Goal: Transaction & Acquisition: Purchase product/service

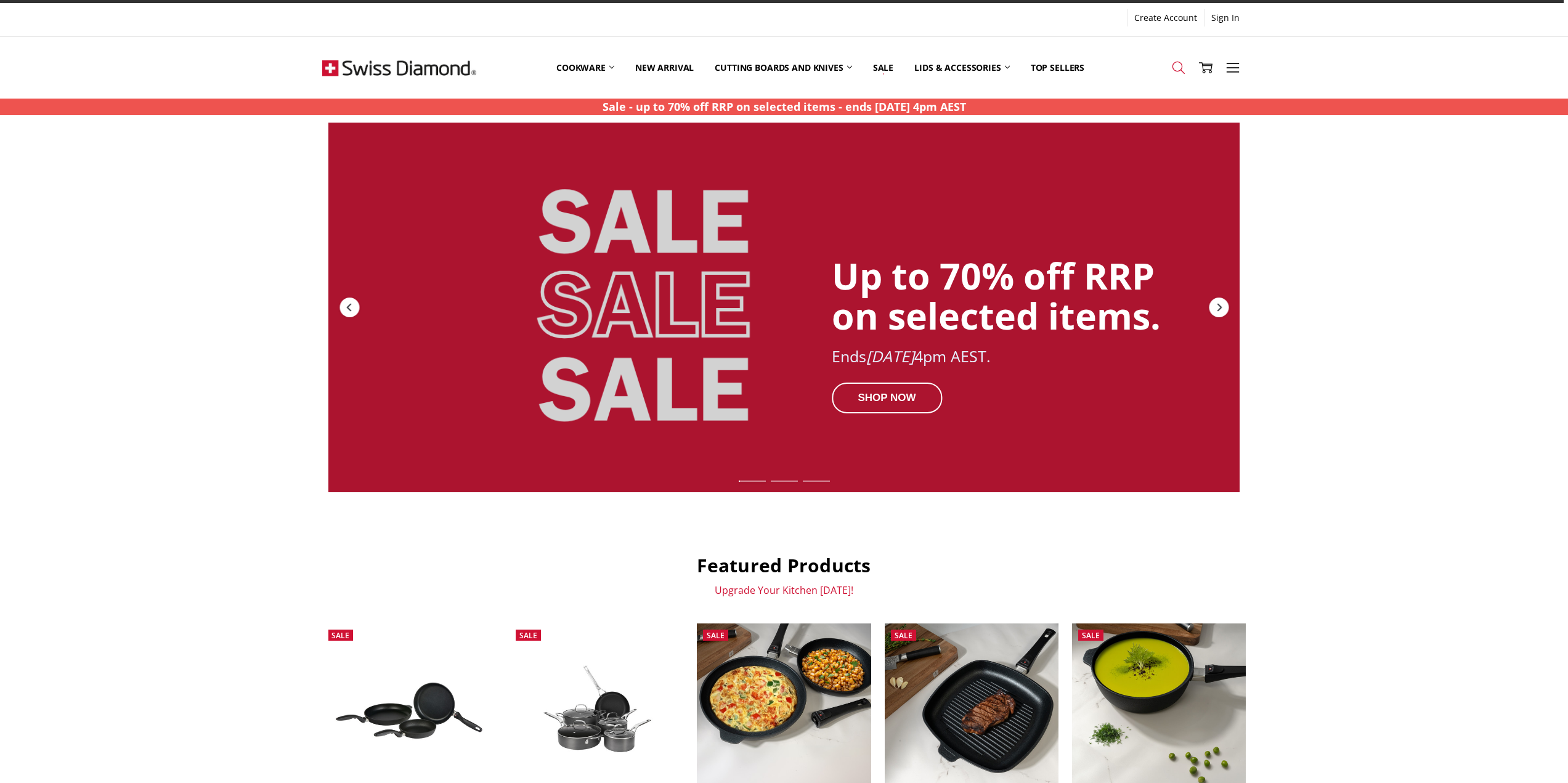
click at [1178, 65] on icon at bounding box center [1179, 68] width 14 height 14
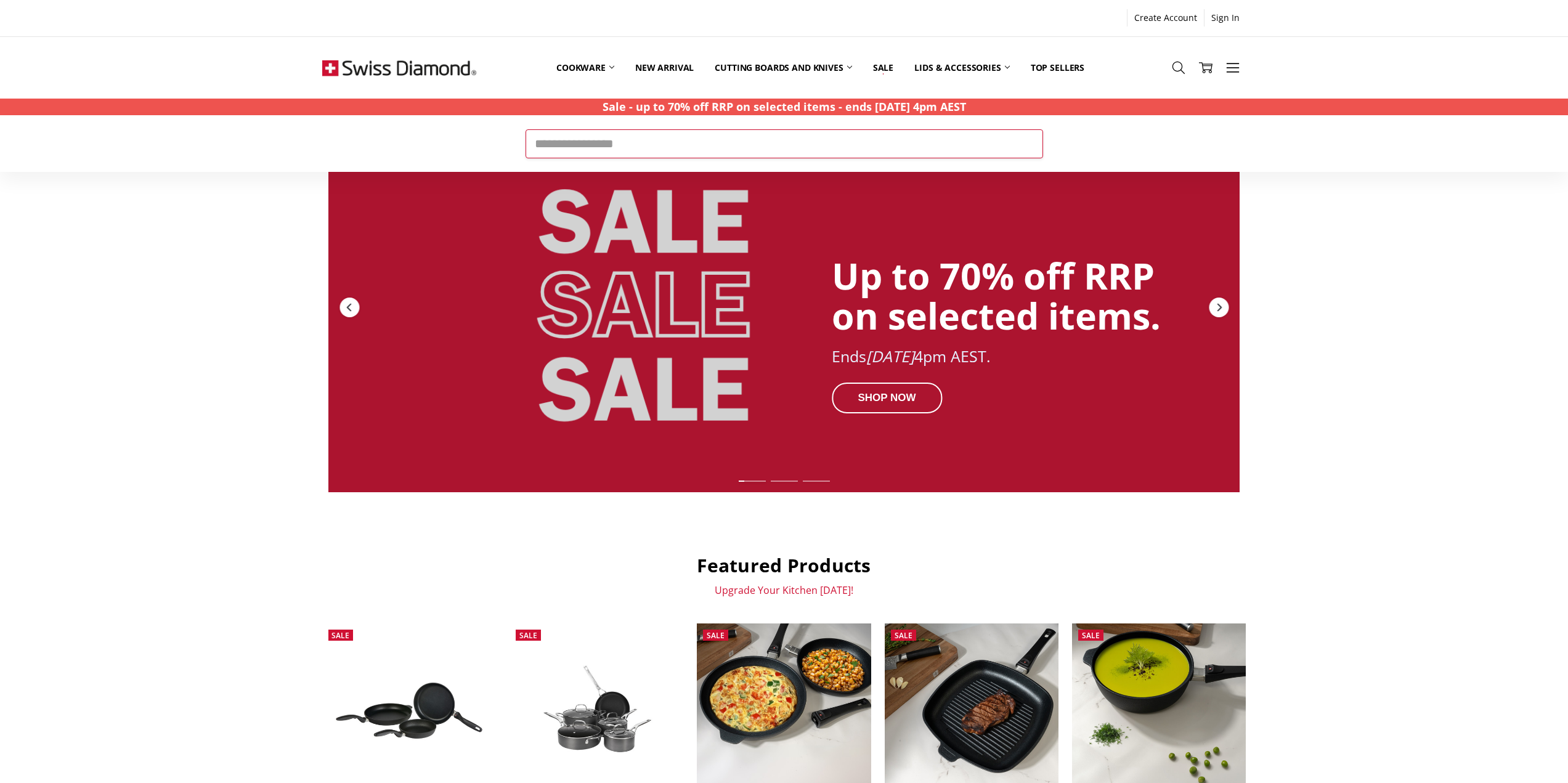
click at [822, 156] on input "Search" at bounding box center [784, 144] width 518 height 29
type input "****"
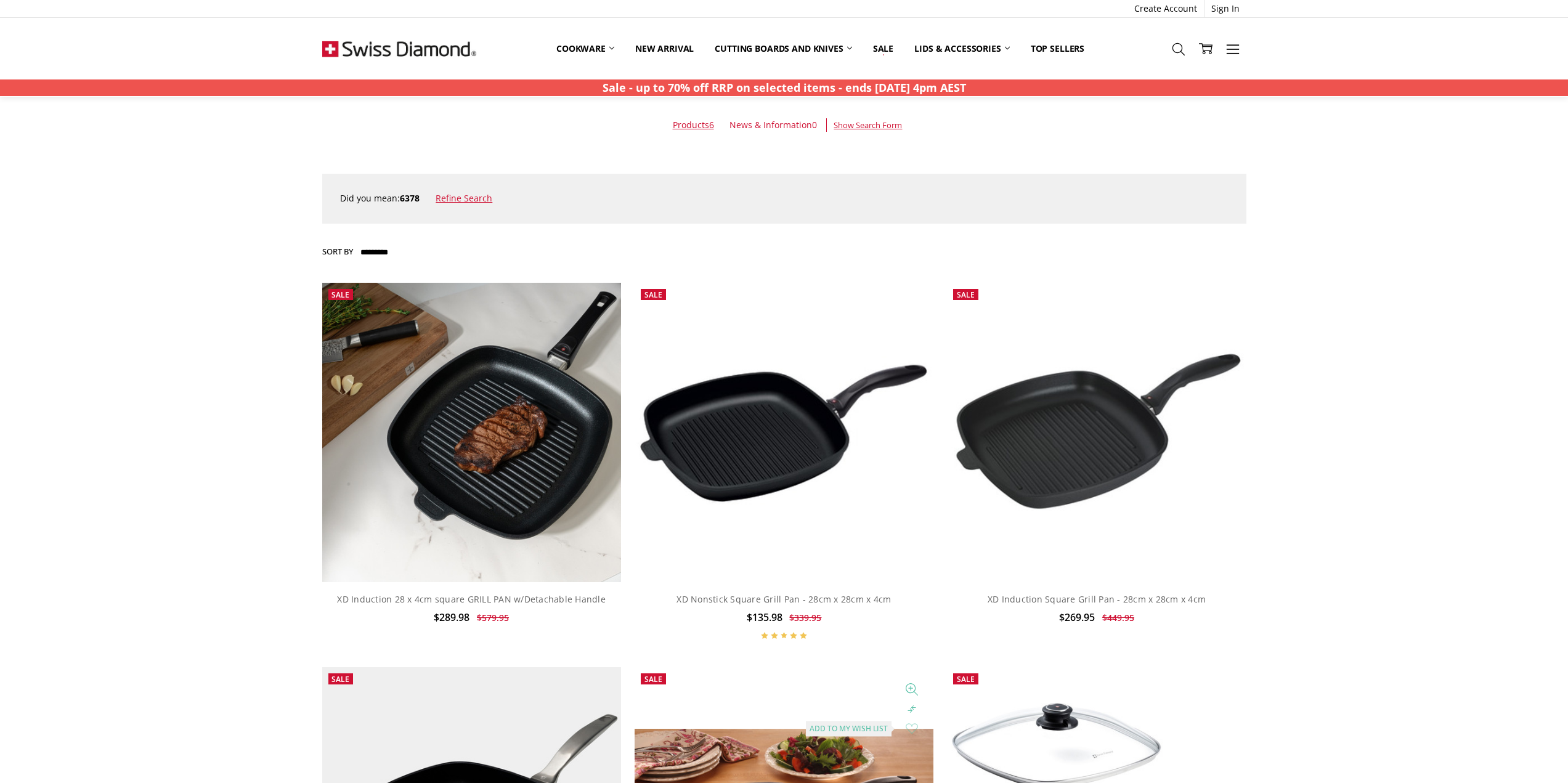
scroll to position [370, 0]
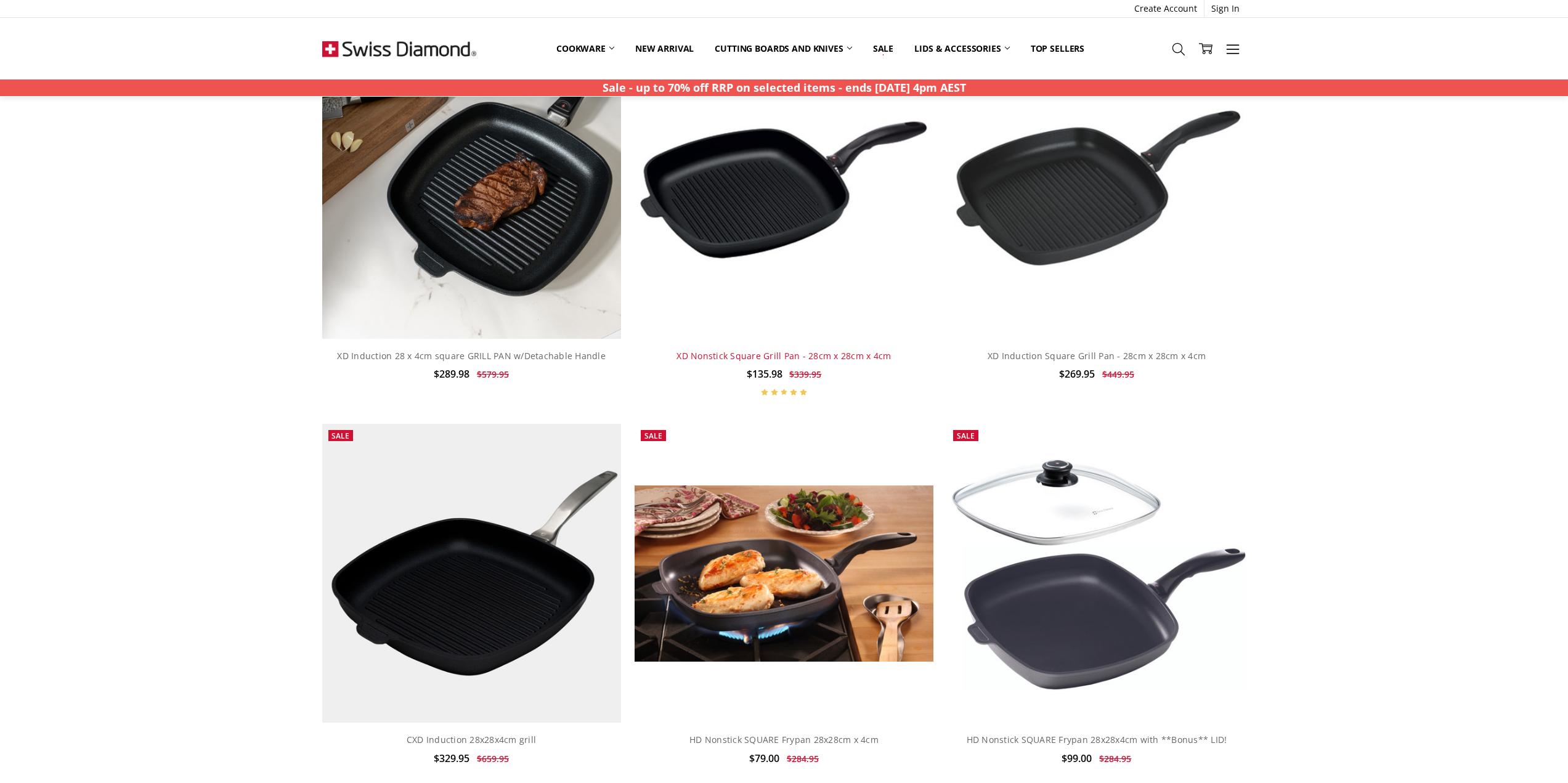
click at [782, 353] on link "XD Nonstick Square Grill Pan - 28cm x 28cm x 4cm" at bounding box center [783, 356] width 214 height 12
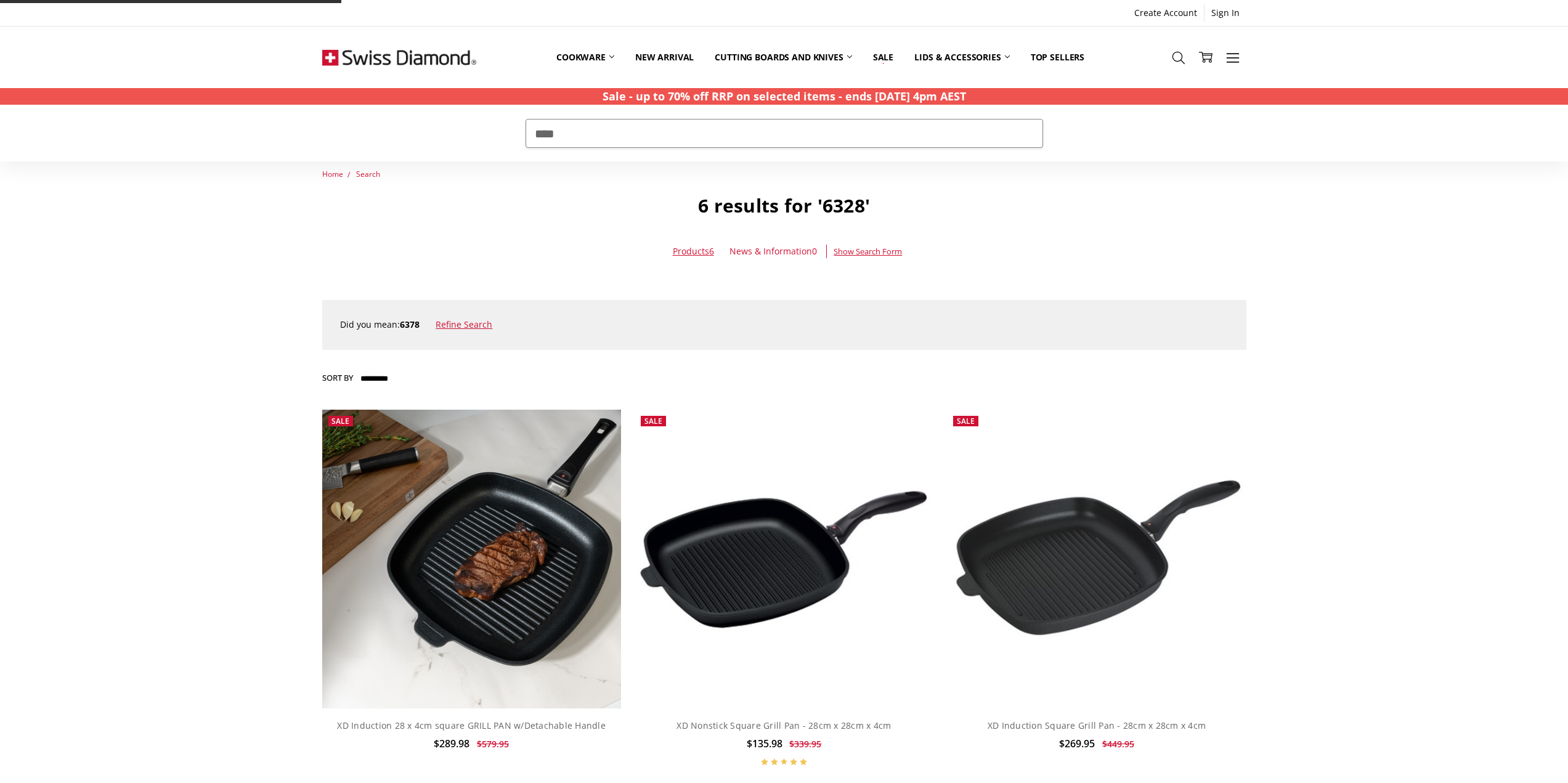
scroll to position [370, 0]
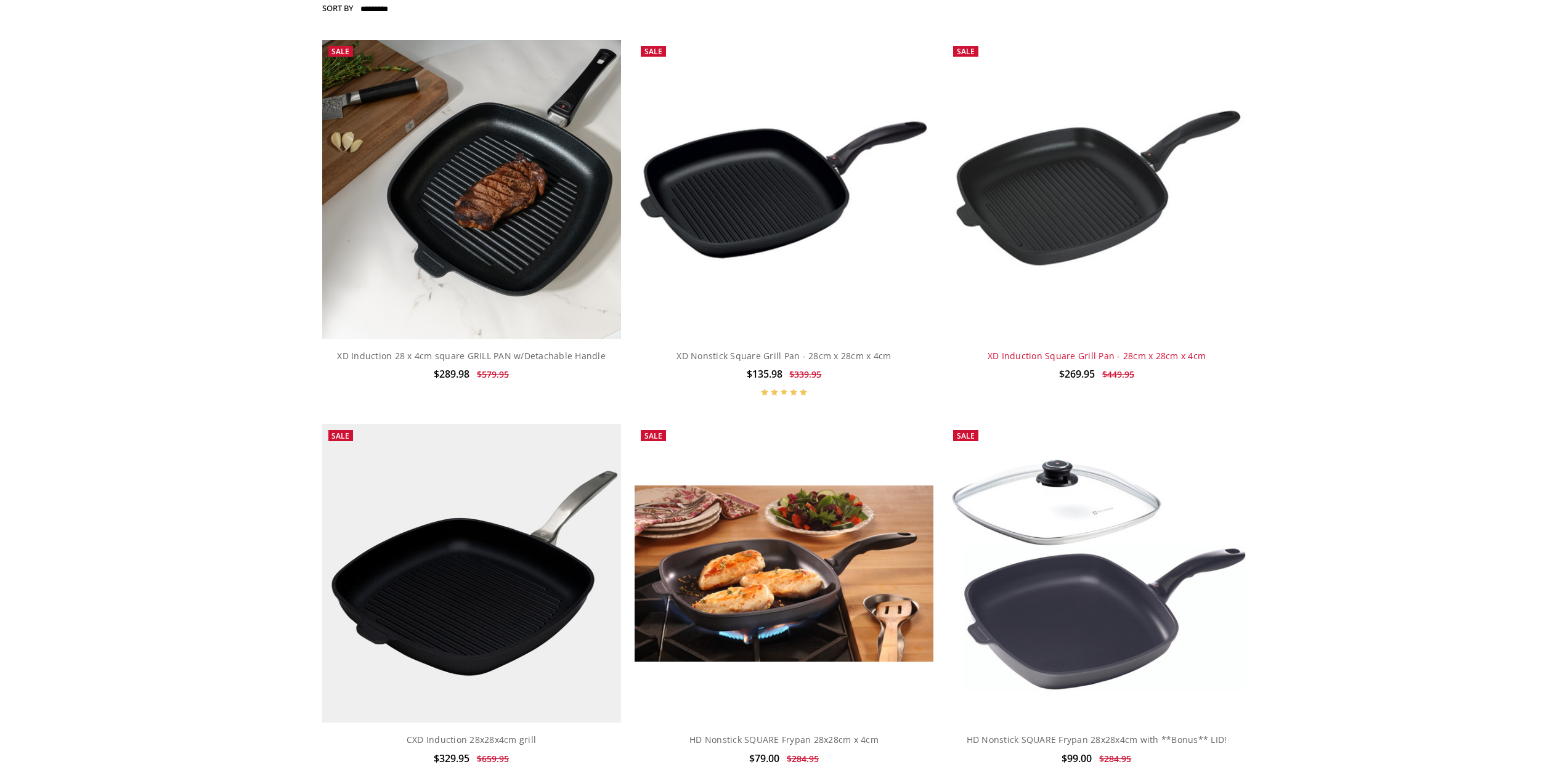
click at [1100, 361] on link "XD Induction Square Grill Pan - 28cm x 28cm x 4cm" at bounding box center [1097, 356] width 218 height 12
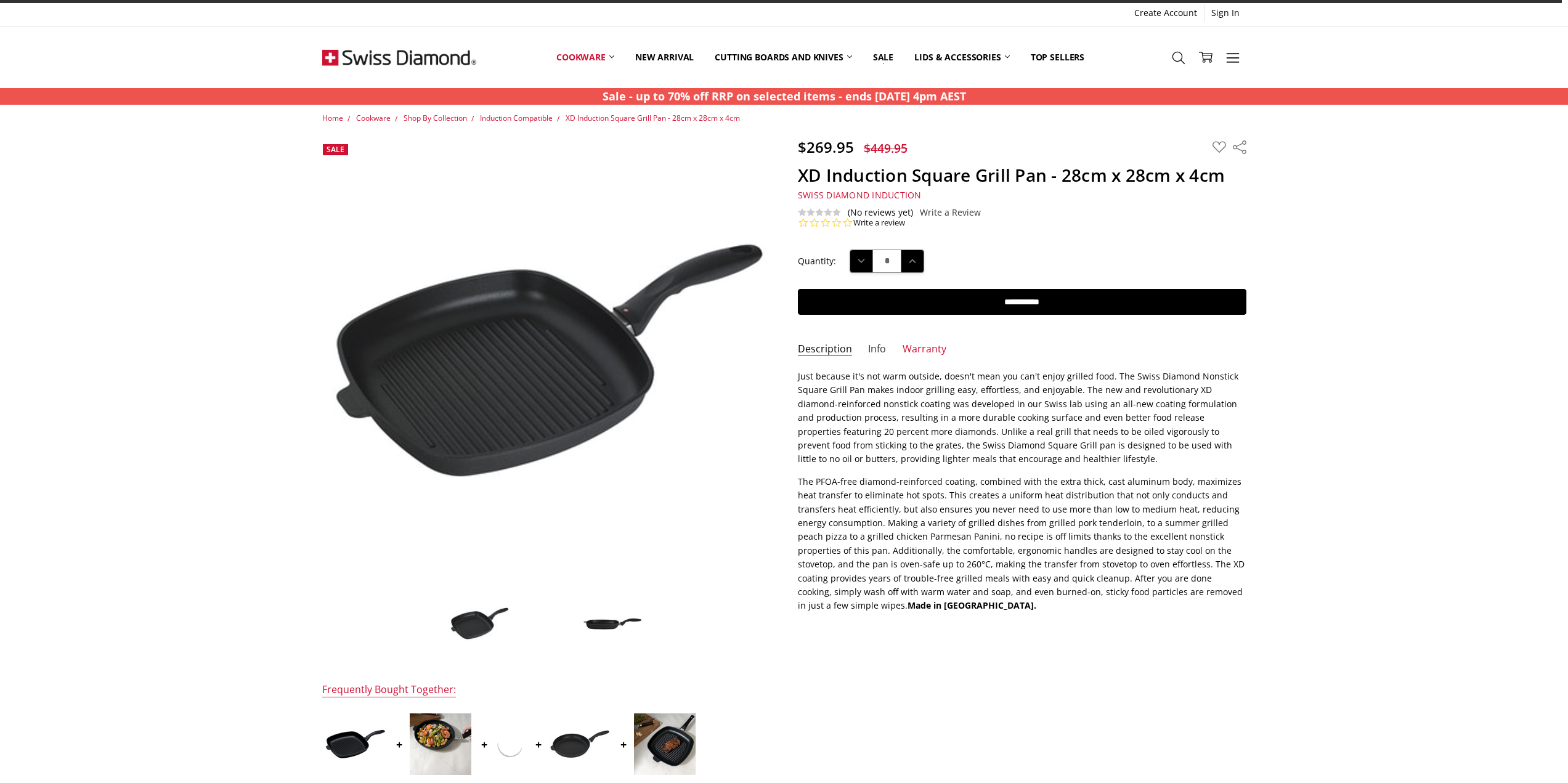
click at [877, 346] on link "Info" at bounding box center [877, 349] width 18 height 14
